Goal: Task Accomplishment & Management: Manage account settings

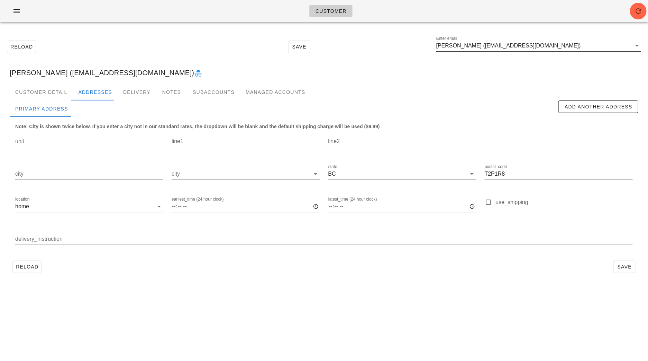
click at [565, 48] on input "[PERSON_NAME] ([EMAIL_ADDRESS][DOMAIN_NAME])" at bounding box center [533, 45] width 195 height 11
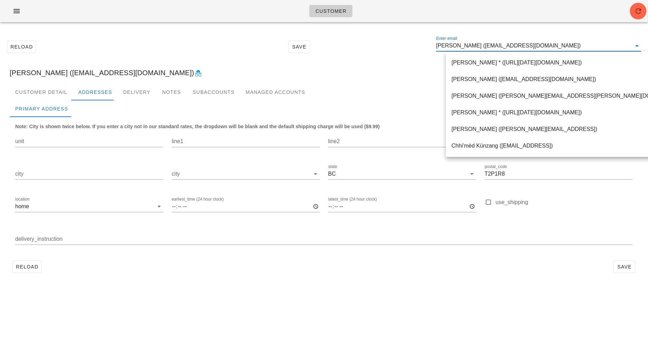
paste input "[EMAIL_ADDRESS][DOMAIN_NAME]"
type input "[EMAIL_ADDRESS][DOMAIN_NAME]"
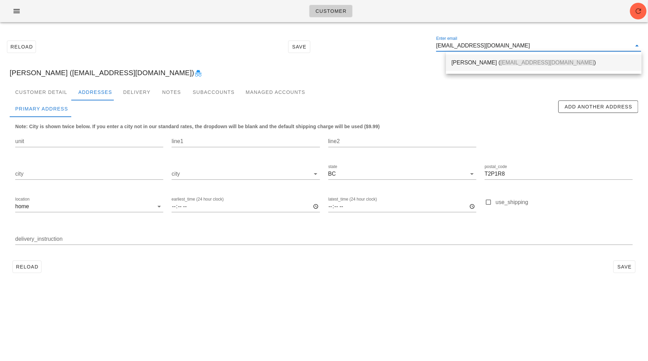
click at [473, 66] on div "[PERSON_NAME] ( [EMAIL_ADDRESS][DOMAIN_NAME] )" at bounding box center [544, 62] width 184 height 15
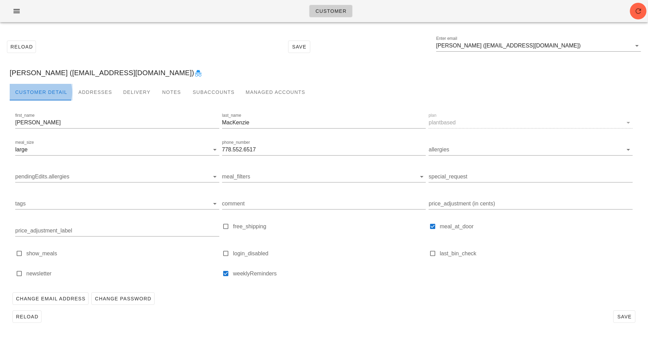
click at [62, 92] on div "Customer Detail" at bounding box center [41, 92] width 63 height 17
click at [96, 90] on div "Addresses" at bounding box center [95, 92] width 45 height 17
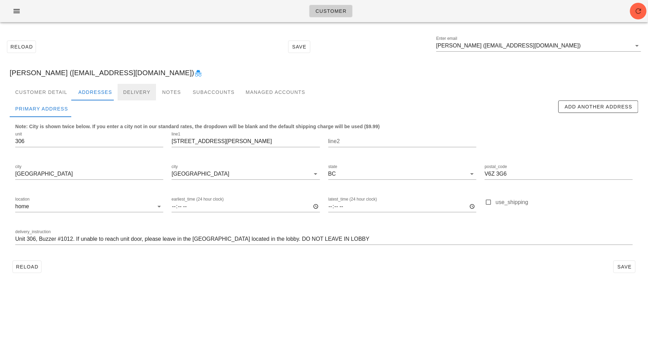
click at [147, 88] on div "Delivery" at bounding box center [137, 92] width 38 height 17
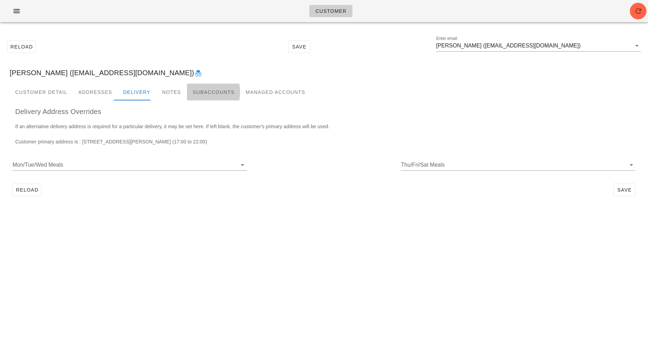
click at [188, 89] on div "Subaccounts" at bounding box center [213, 92] width 53 height 17
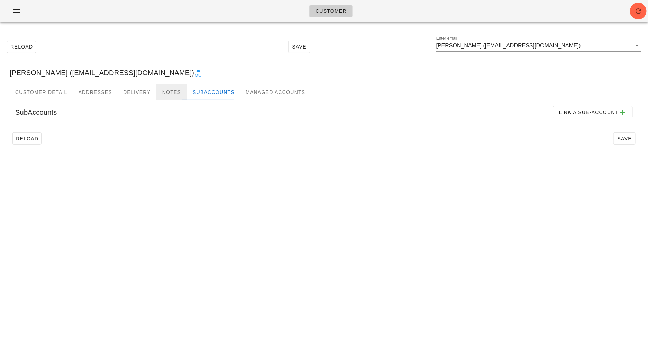
click at [165, 91] on div "Notes" at bounding box center [171, 92] width 31 height 17
click at [610, 114] on span "Add Note" at bounding box center [612, 112] width 29 height 6
click at [117, 137] on input "Start" at bounding box center [83, 134] width 137 height 11
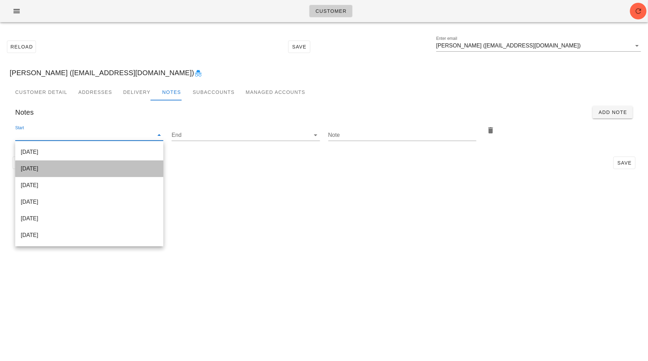
click at [115, 161] on div "[DATE]" at bounding box center [89, 168] width 137 height 15
type input "[DATE]"
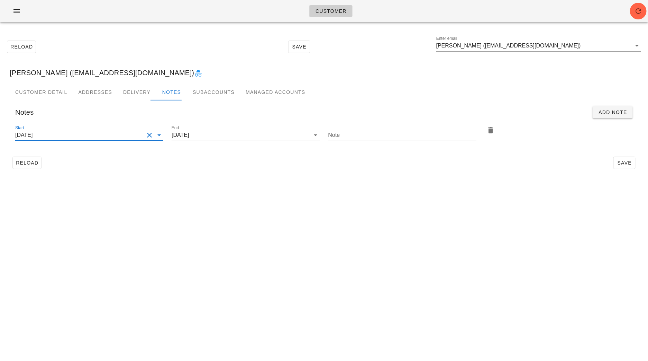
click at [106, 139] on input "[DATE]" at bounding box center [79, 134] width 129 height 11
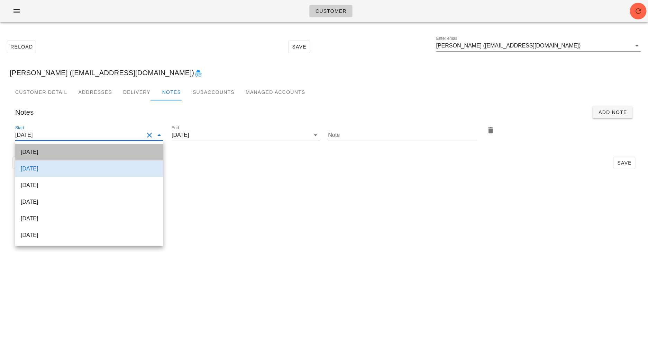
click at [106, 150] on div "[DATE]" at bounding box center [89, 151] width 137 height 7
type input "[DATE]"
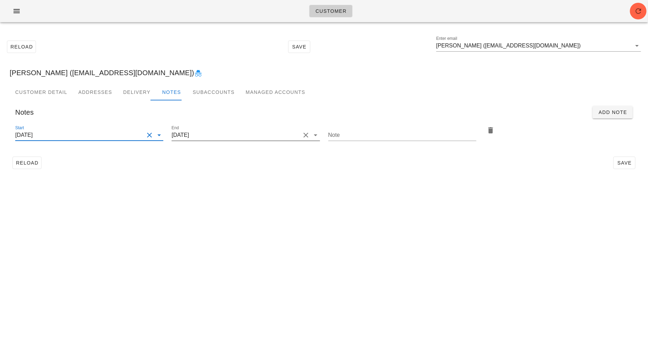
click at [236, 133] on input "[DATE]" at bounding box center [236, 134] width 129 height 11
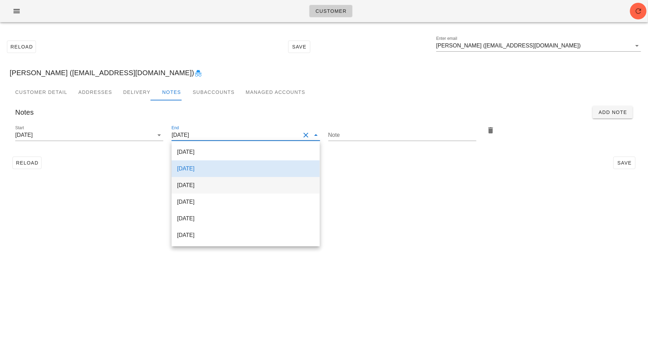
click at [224, 188] on div "[DATE]" at bounding box center [245, 185] width 137 height 7
type input "[DATE]"
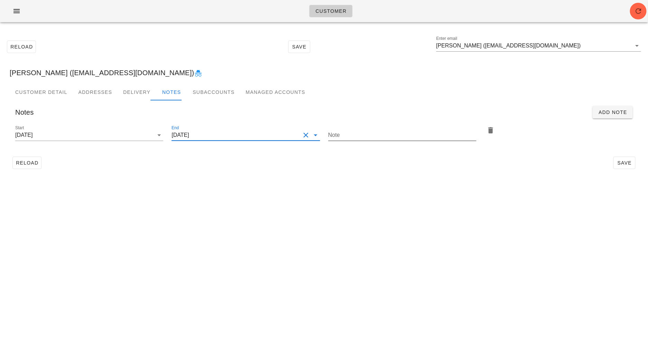
click at [350, 136] on input "Note" at bounding box center [402, 134] width 148 height 11
type input "add 2x [MEDICAL_DATA] return bags"
click at [622, 164] on span "Save" at bounding box center [625, 163] width 16 height 6
